Goal: Information Seeking & Learning: Check status

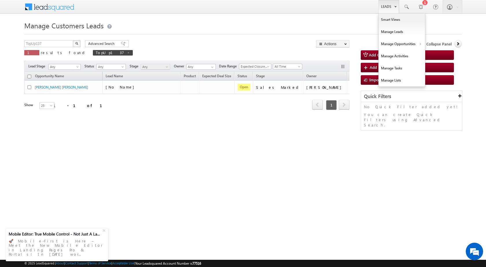
click at [387, 8] on link "Leads" at bounding box center [389, 6] width 21 height 13
click at [438, 56] on link "Customers Leads" at bounding box center [452, 56] width 53 height 12
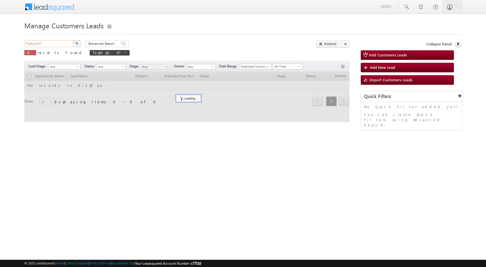
click at [47, 47] on input "TopUp137" at bounding box center [49, 43] width 50 height 7
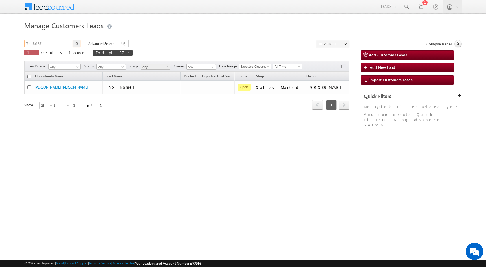
paste input "98"
type input "TopUp98"
click at [78, 43] on button "button" at bounding box center [77, 43] width 8 height 7
